Goal: Transaction & Acquisition: Subscribe to service/newsletter

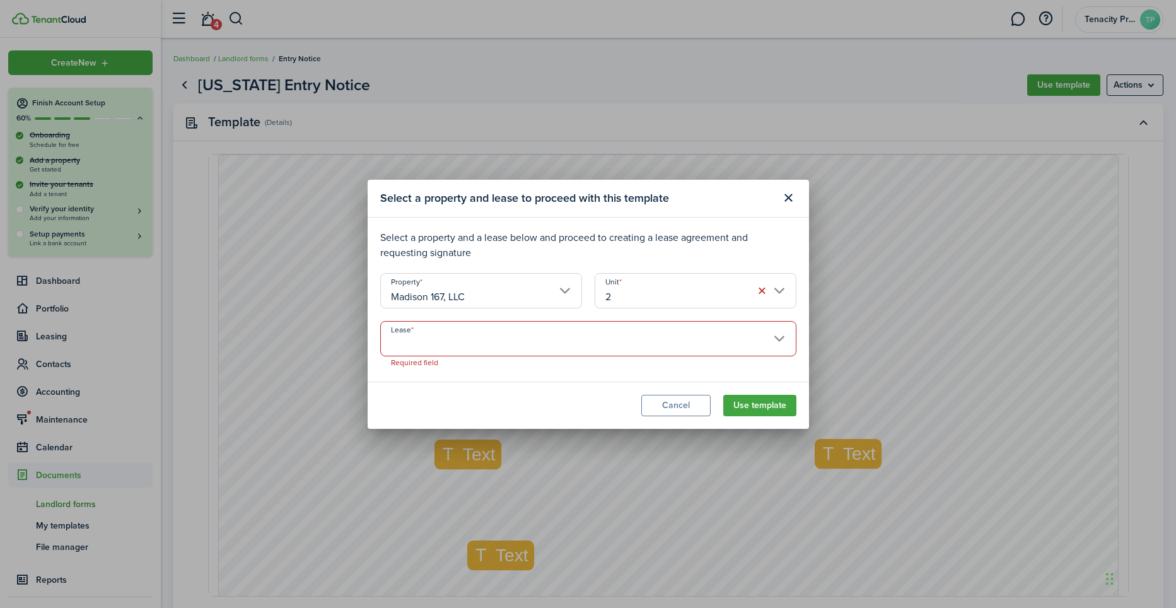
select select "fit"
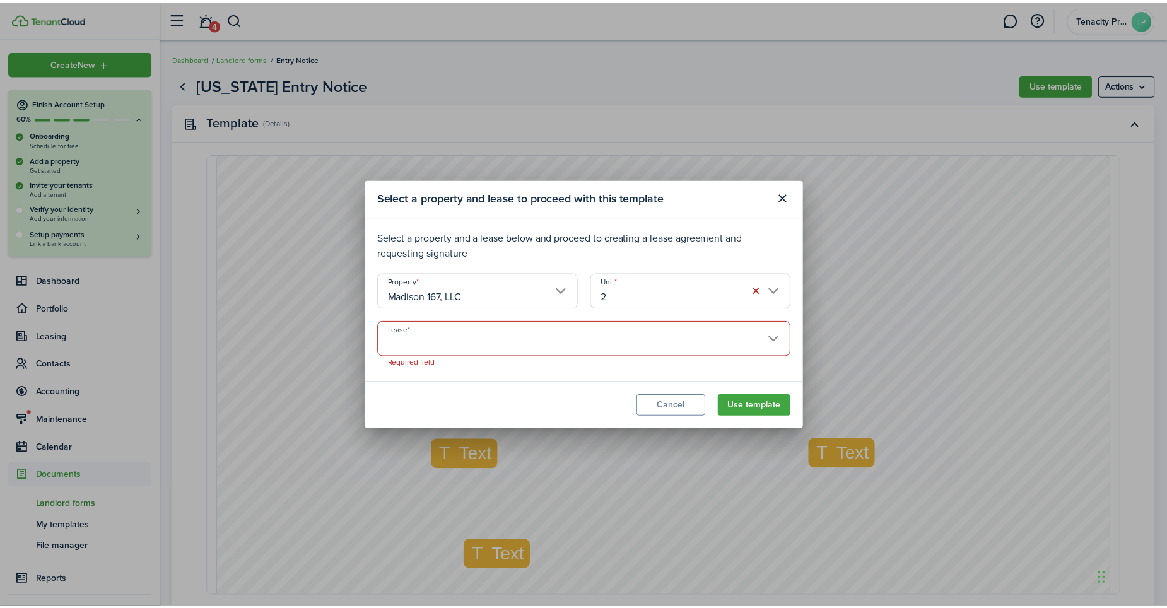
scroll to position [326, 0]
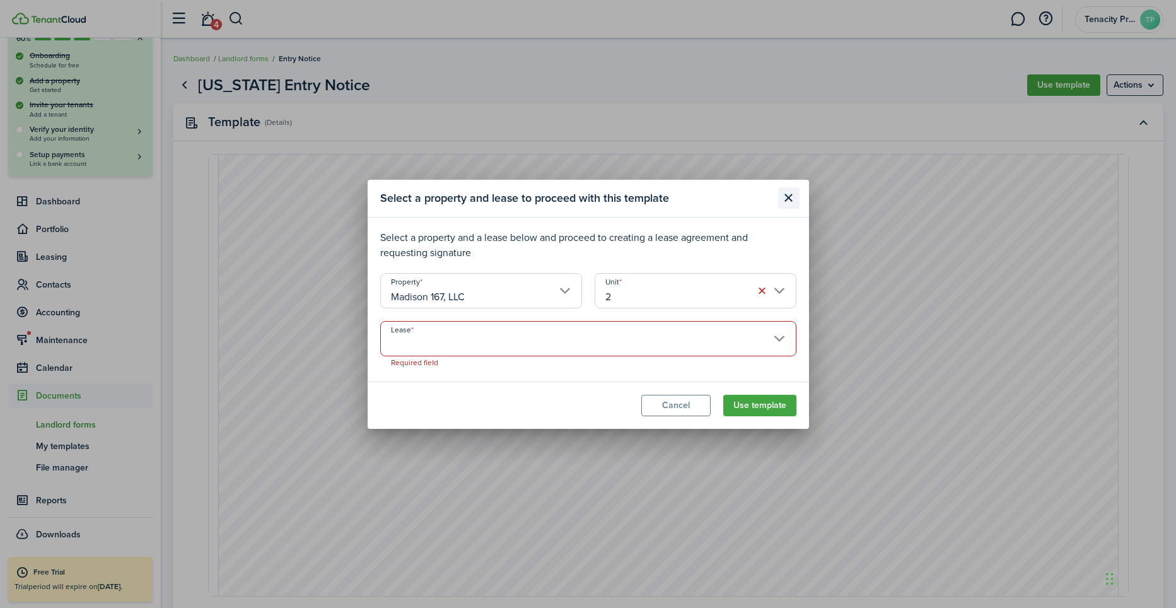
click at [786, 204] on button "Close modal" at bounding box center [788, 197] width 21 height 21
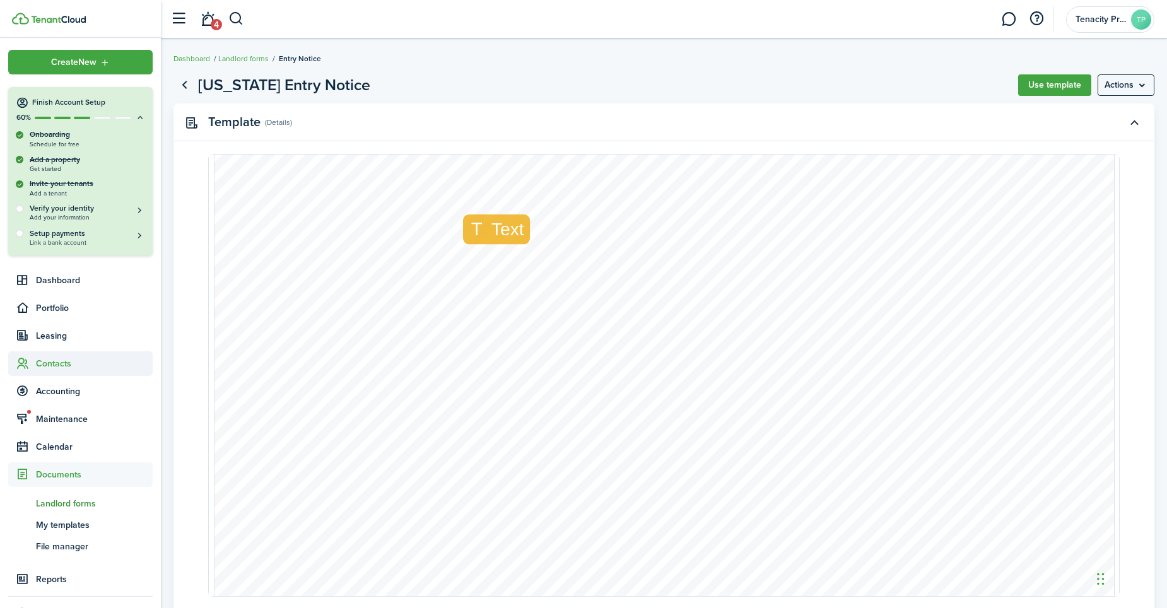
scroll to position [0, 0]
click at [48, 287] on span "Dashboard" at bounding box center [94, 280] width 117 height 13
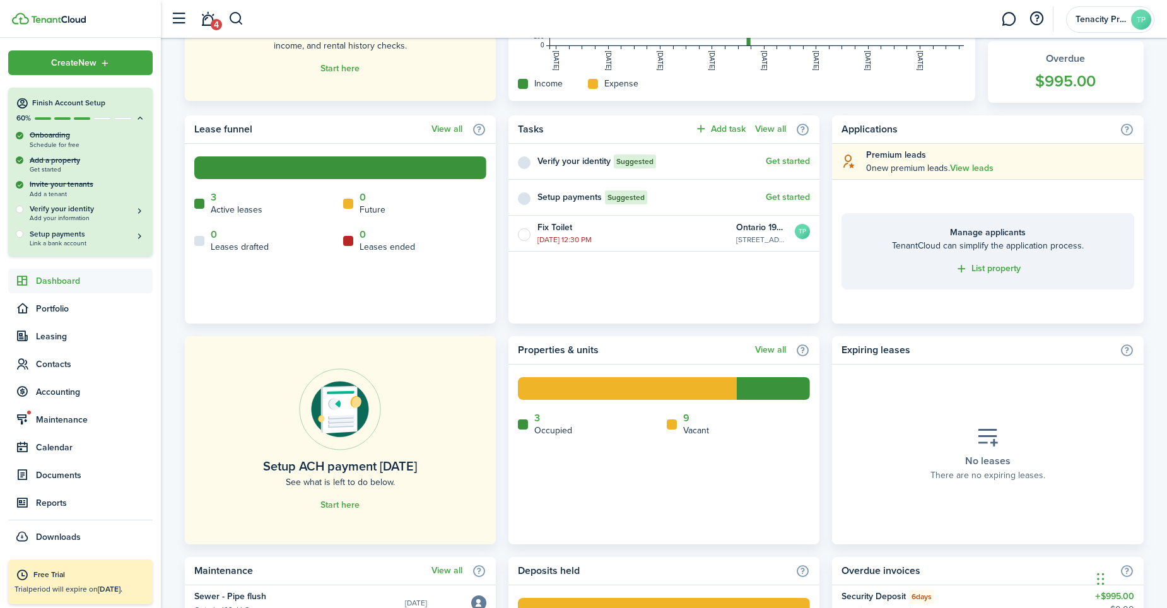
scroll to position [505, 0]
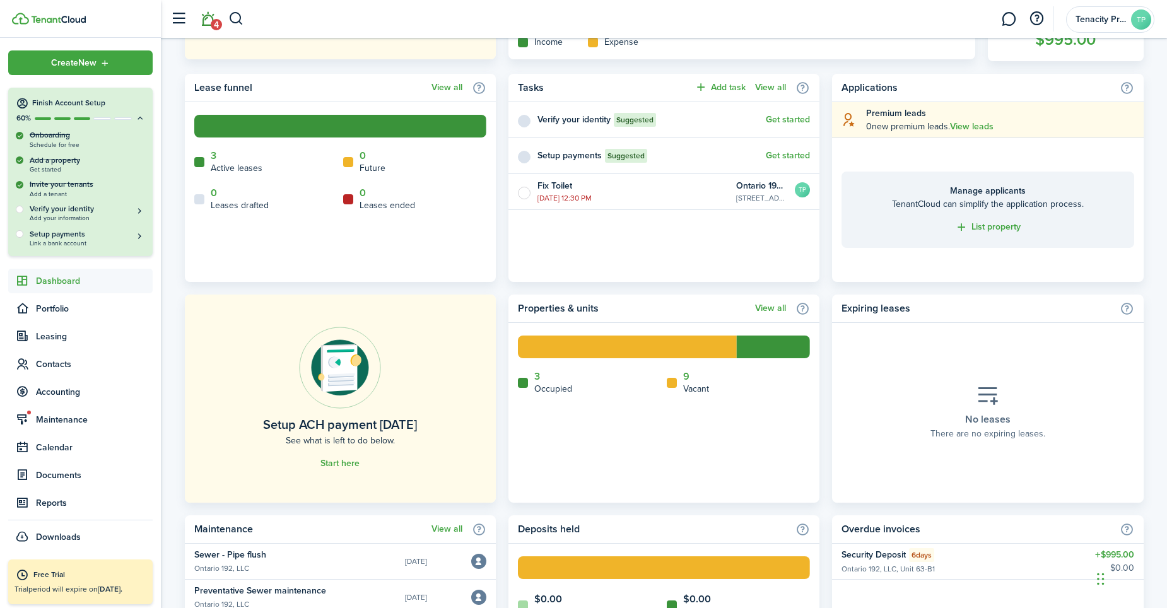
click at [208, 21] on link "4" at bounding box center [208, 19] width 24 height 32
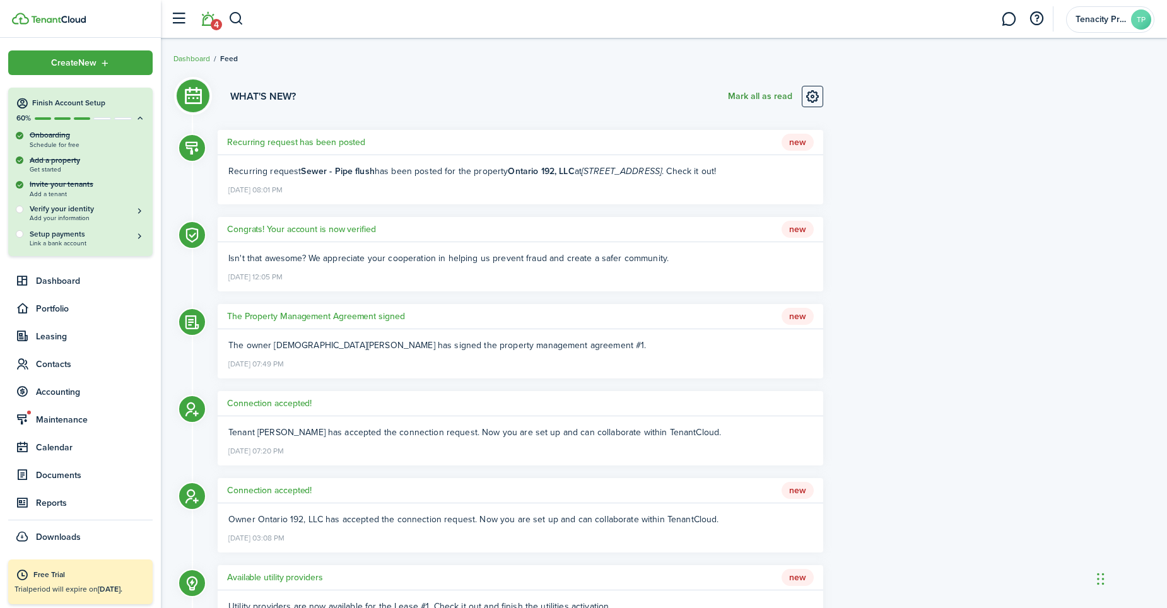
click at [758, 97] on button "Mark all as read" at bounding box center [760, 96] width 64 height 21
click at [1096, 21] on span "Tenacity Property Management" at bounding box center [1100, 19] width 50 height 9
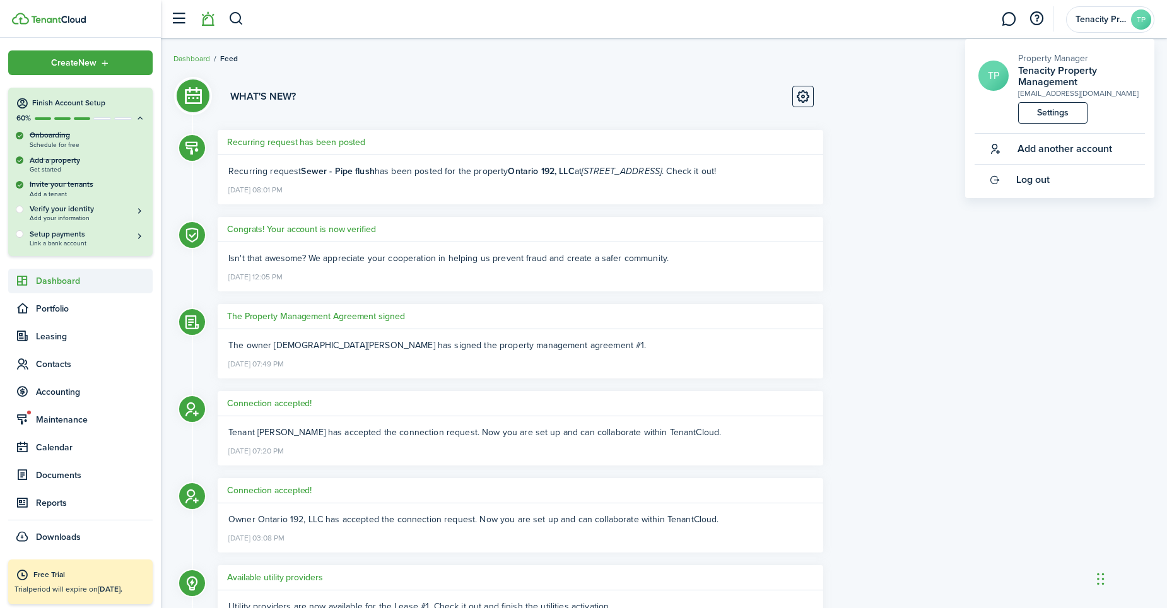
click at [45, 282] on span "Dashboard" at bounding box center [94, 280] width 117 height 13
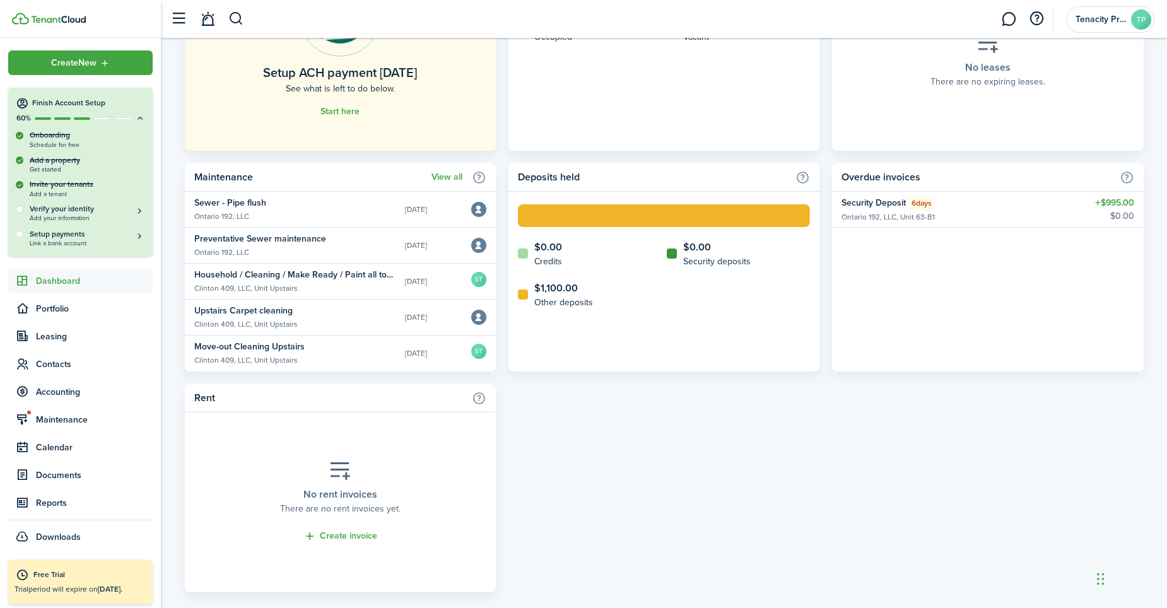
scroll to position [875, 0]
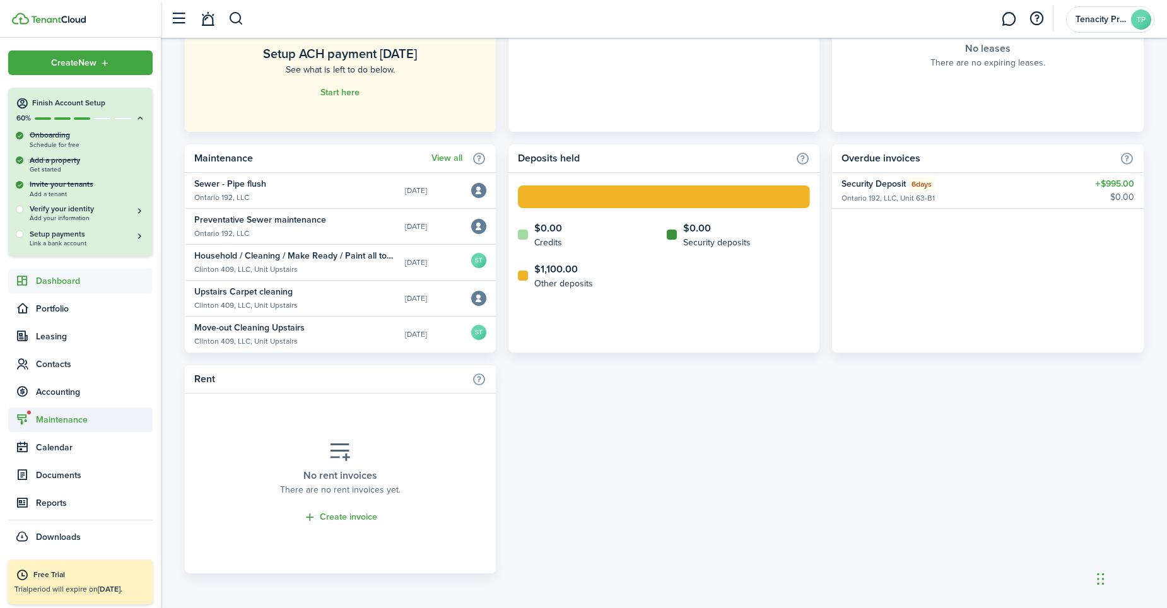
click at [33, 413] on sidebar-link-icon at bounding box center [22, 419] width 28 height 13
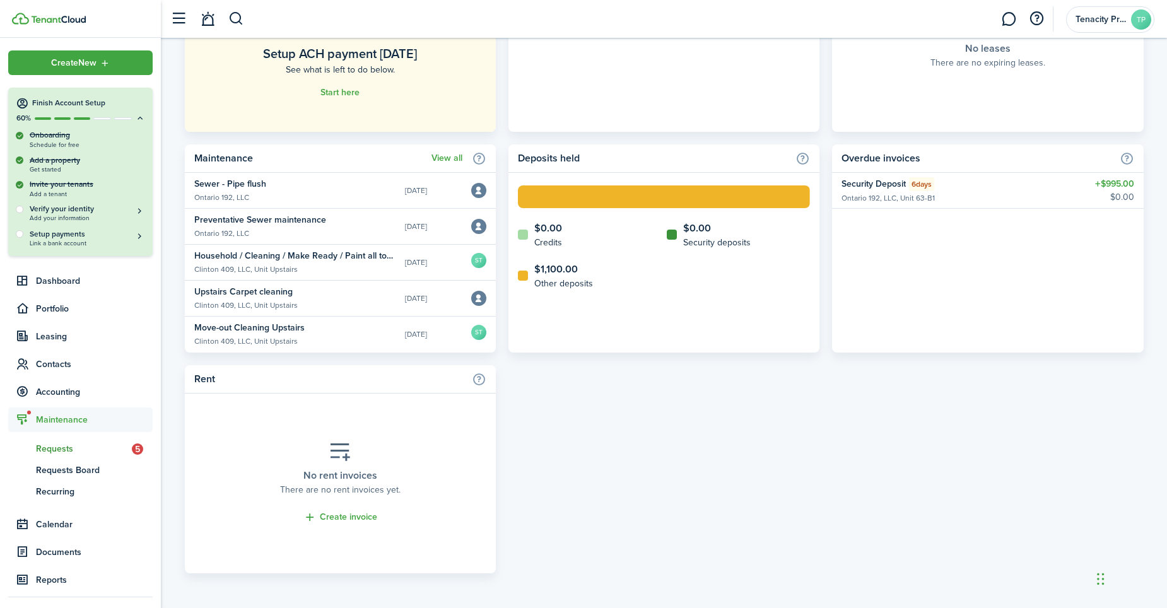
click at [50, 454] on span "Requests" at bounding box center [84, 448] width 96 height 13
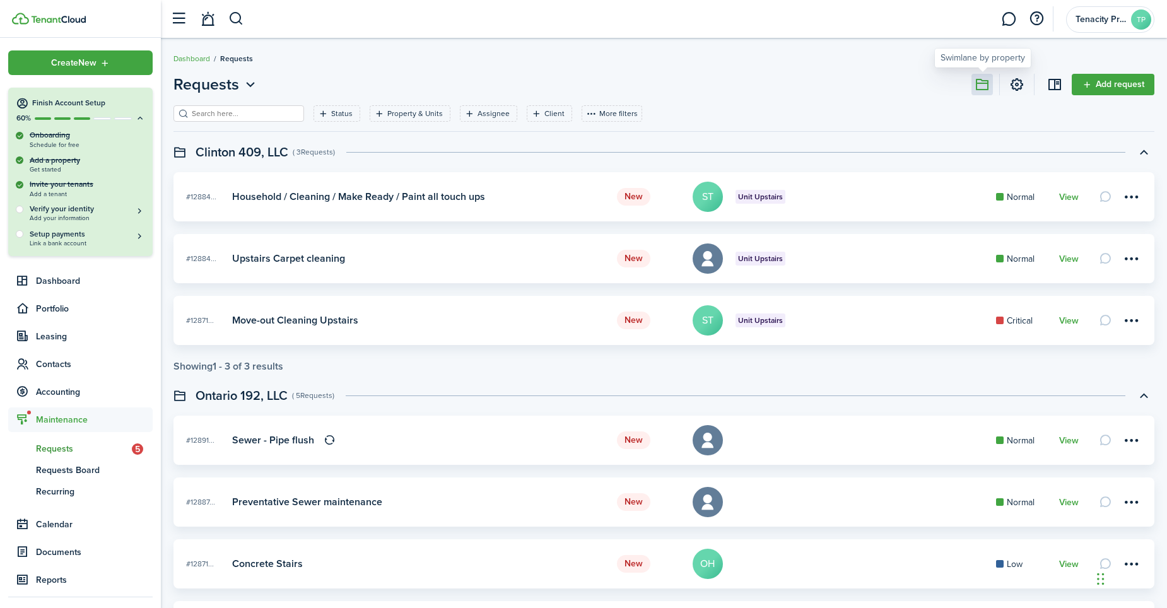
click at [985, 87] on button at bounding box center [981, 84] width 21 height 21
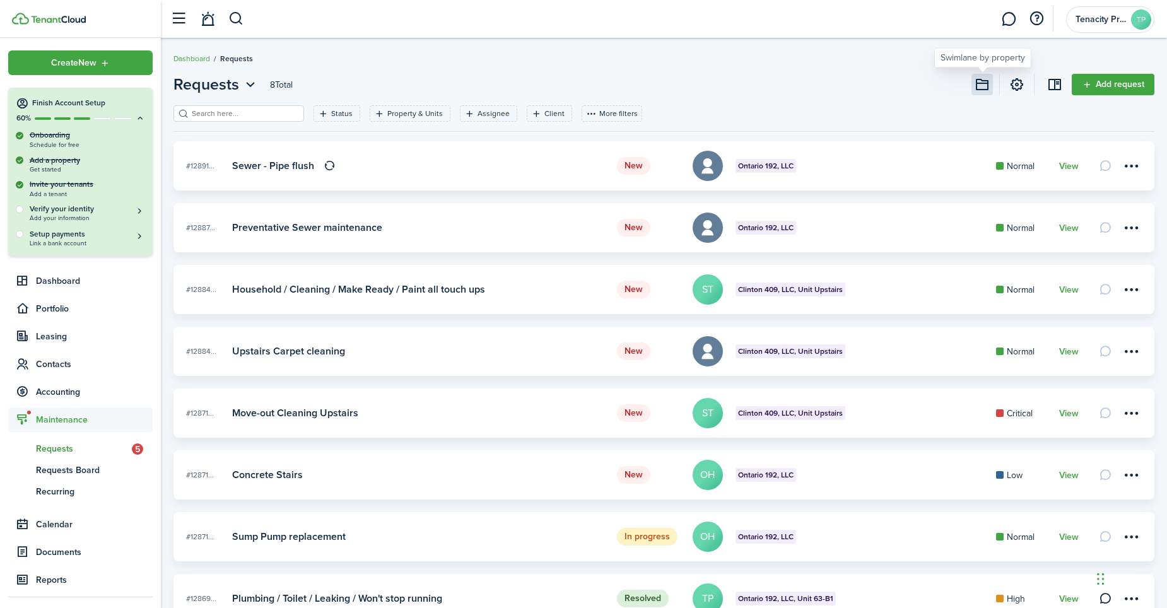
click at [985, 87] on button at bounding box center [981, 84] width 21 height 21
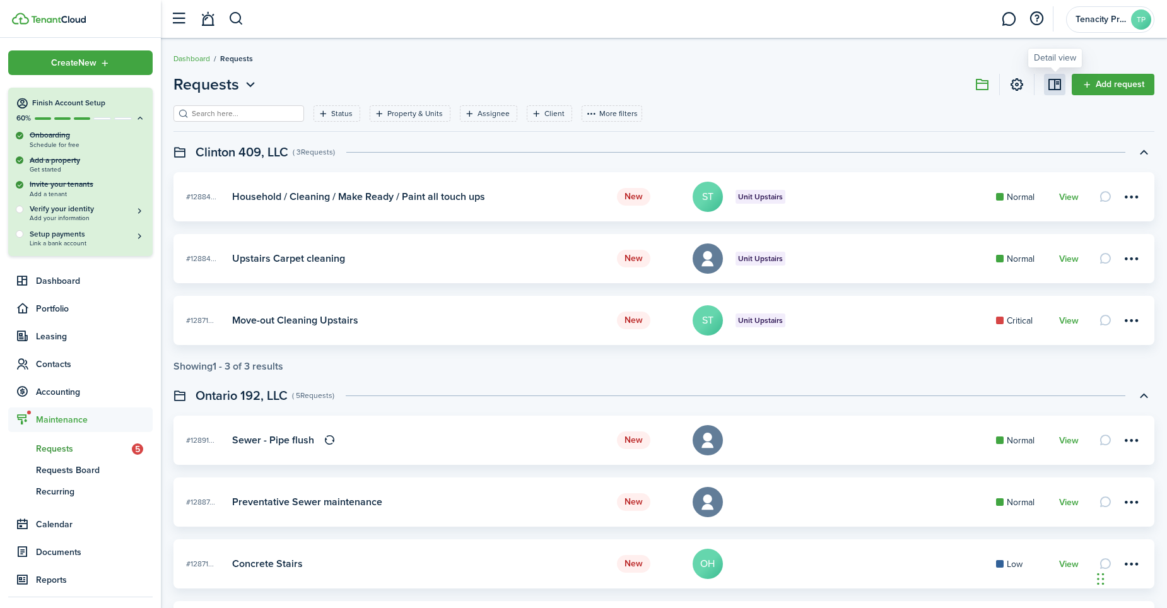
click at [1048, 85] on link at bounding box center [1054, 84] width 21 height 21
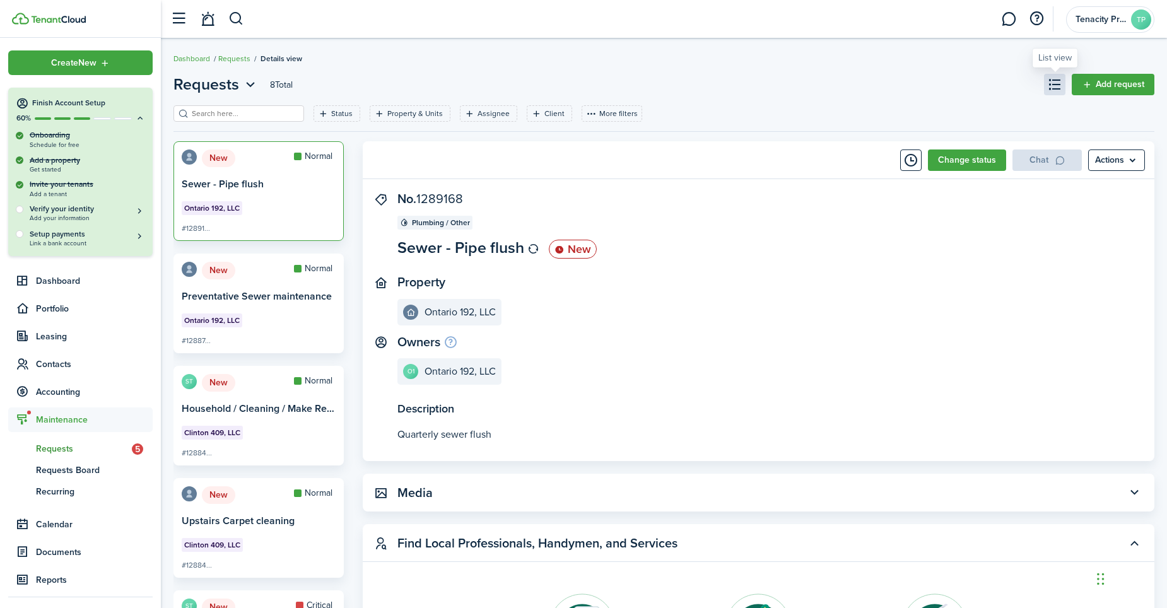
click at [1050, 81] on link at bounding box center [1054, 84] width 21 height 21
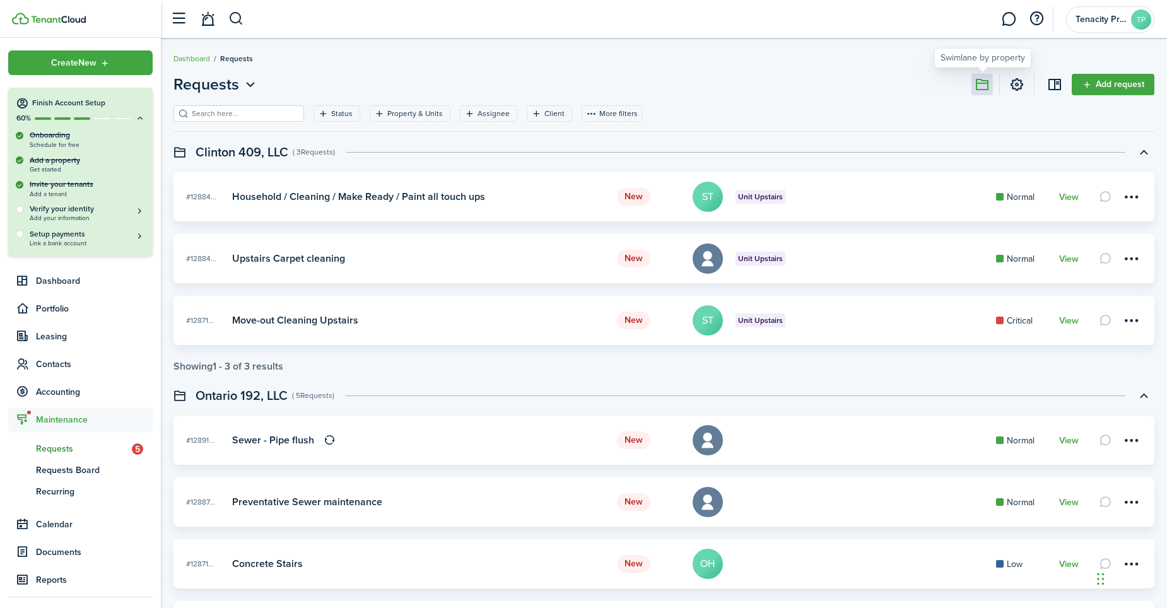
click at [977, 81] on button at bounding box center [981, 84] width 21 height 21
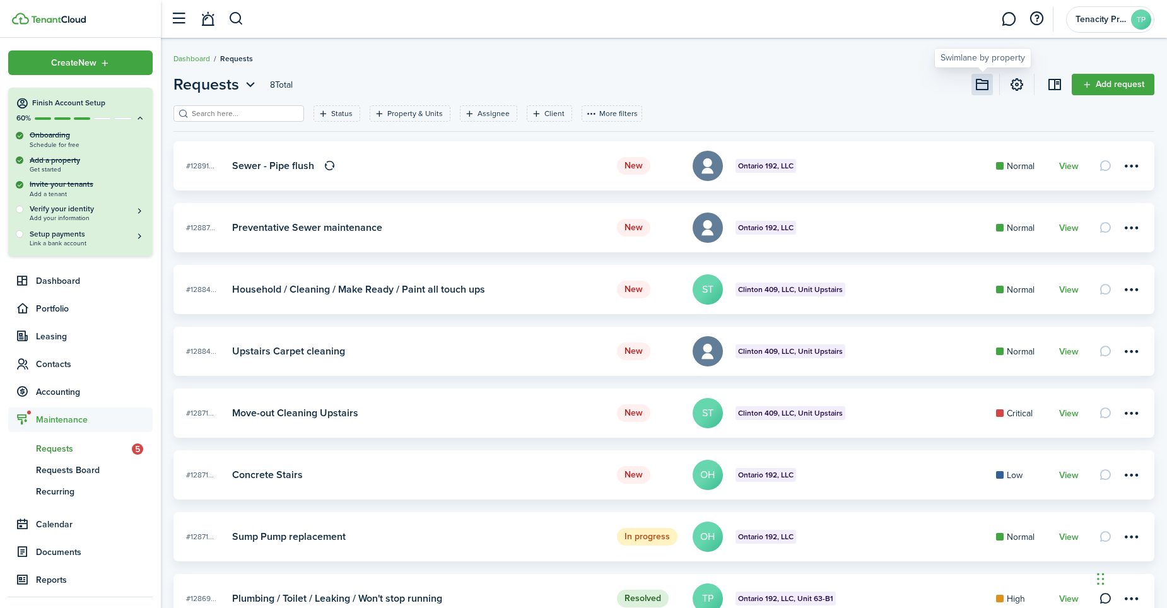
click at [977, 85] on button at bounding box center [981, 84] width 21 height 21
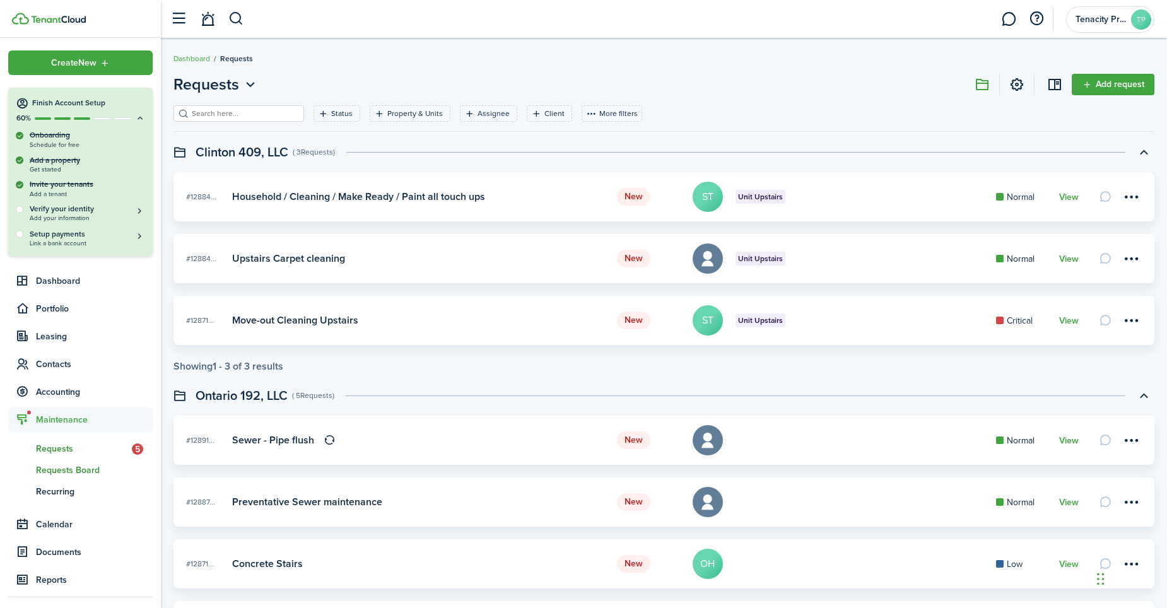
click at [49, 465] on span "Requests Board" at bounding box center [94, 470] width 117 height 13
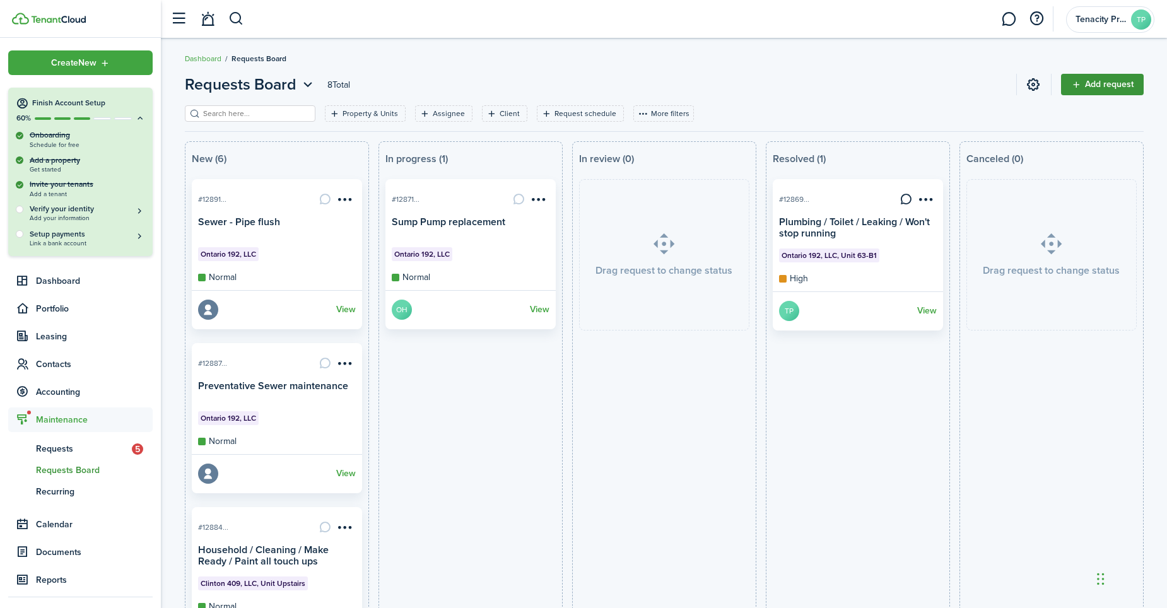
click at [1101, 84] on link "Add request" at bounding box center [1102, 84] width 83 height 21
click at [69, 284] on span "Dashboard" at bounding box center [94, 280] width 117 height 13
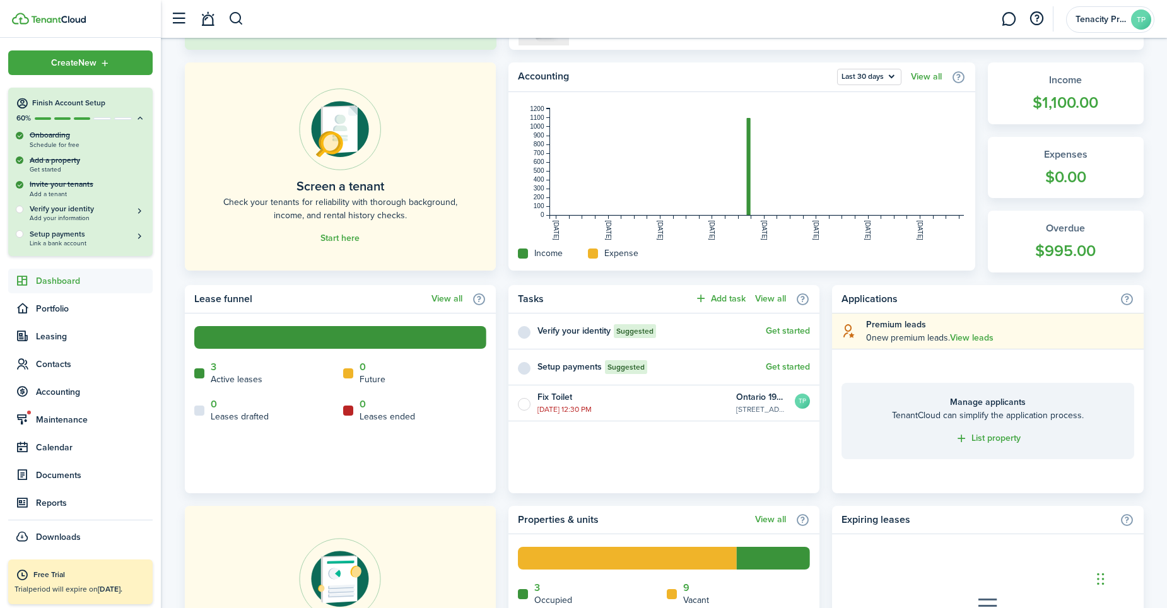
scroll to position [315, 0]
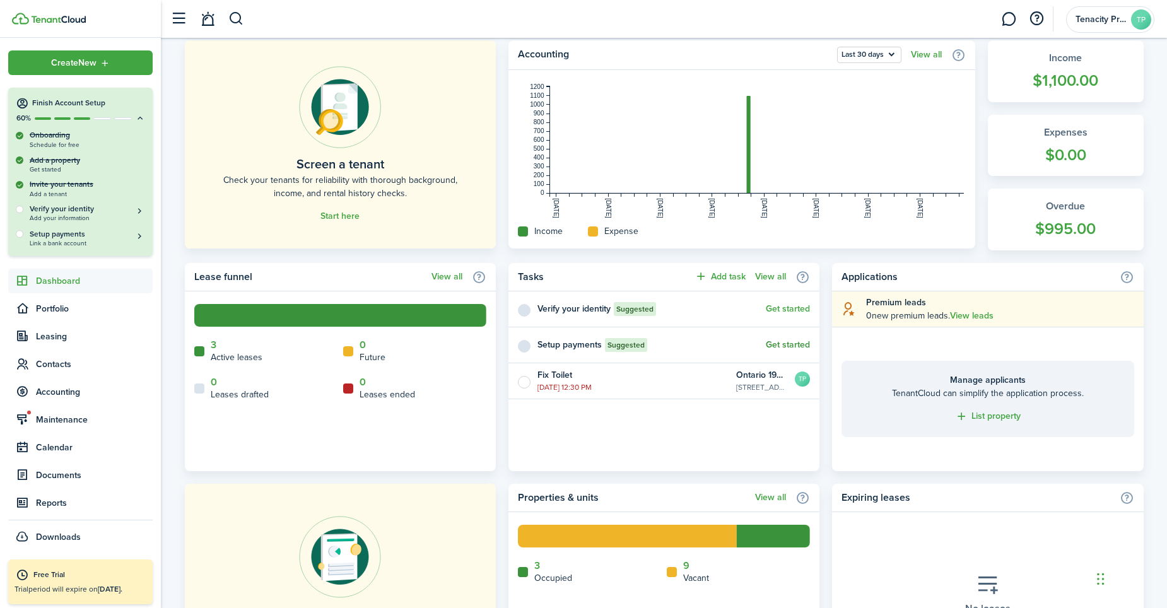
click at [783, 342] on link "Get started" at bounding box center [788, 345] width 44 height 10
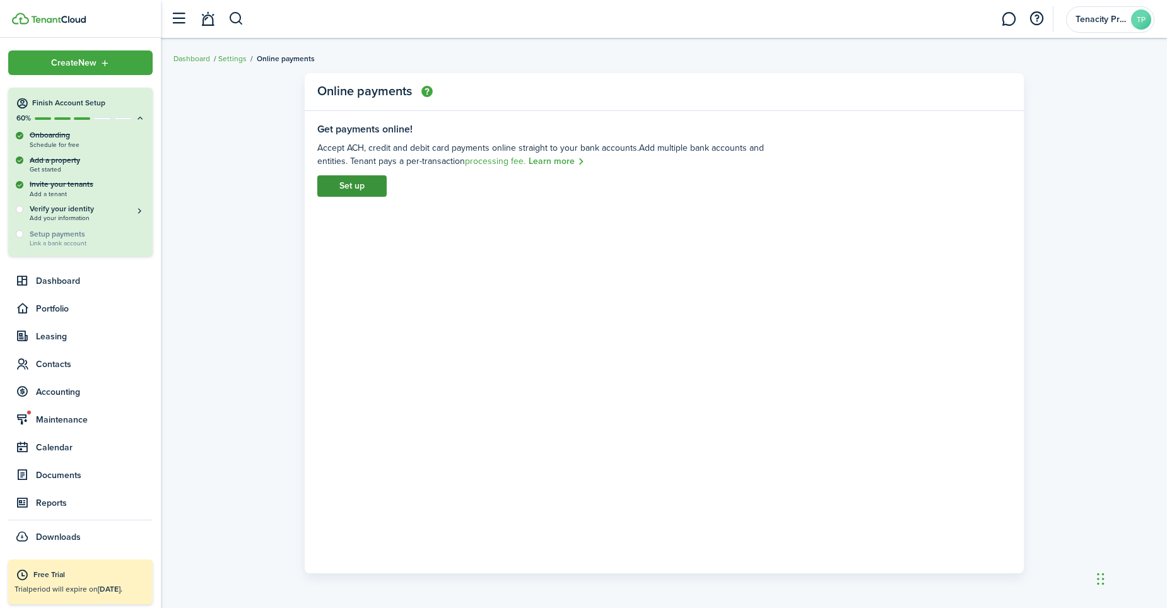
click at [340, 185] on link "Set up" at bounding box center [351, 185] width 69 height 21
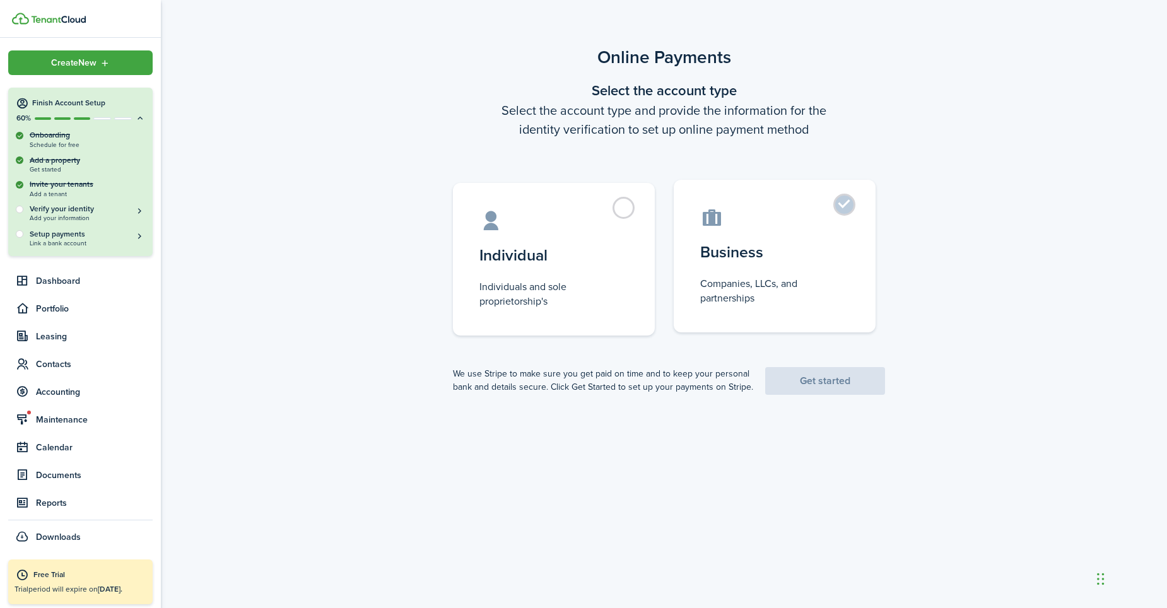
click at [841, 206] on label "Business Companies, LLCs, and partnerships" at bounding box center [775, 256] width 202 height 153
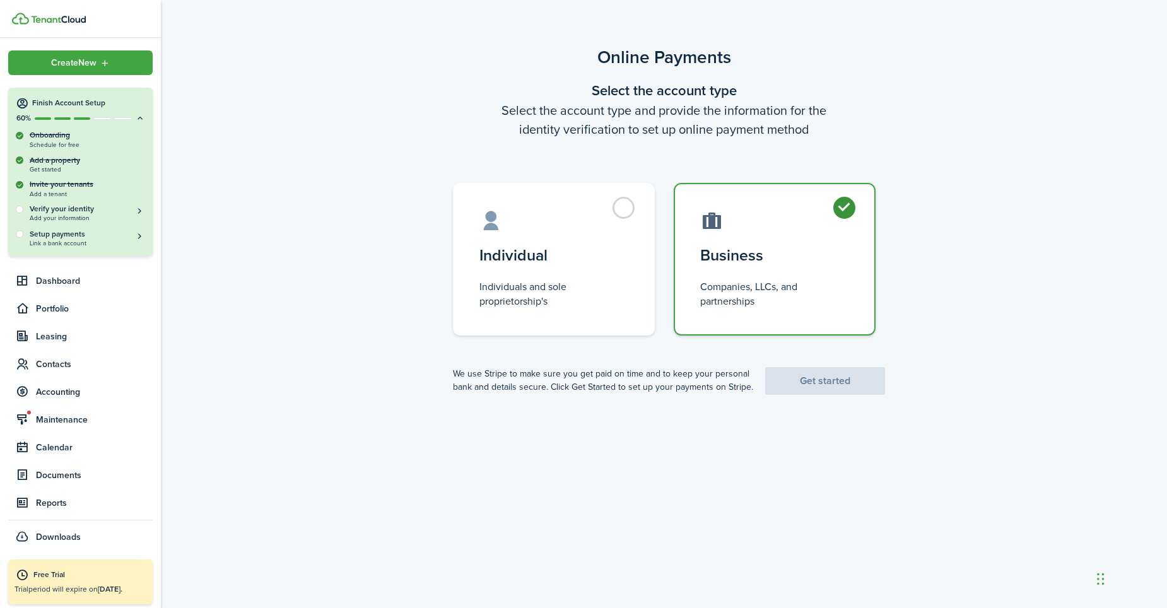
radio input "true"
